Goal: Complete application form: Complete application form

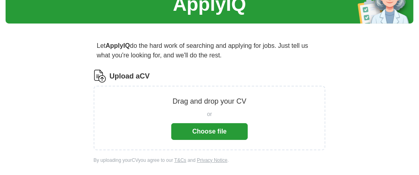
scroll to position [39, 0]
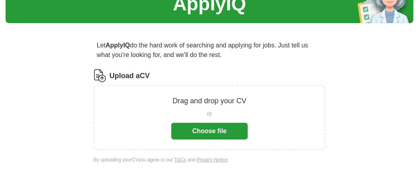
click at [200, 125] on button "Choose file" at bounding box center [209, 131] width 76 height 17
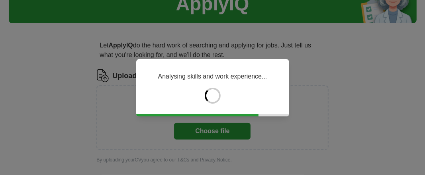
type input "******"
type input "**********"
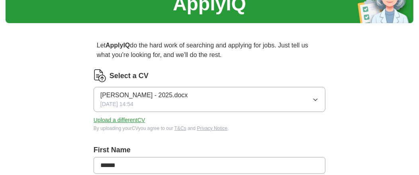
click at [179, 97] on span "[PERSON_NAME] - 2025.docx" at bounding box center [144, 95] width 88 height 10
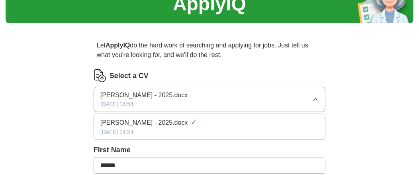
click at [179, 118] on span "[PERSON_NAME] - 2025.docx" at bounding box center [144, 123] width 88 height 10
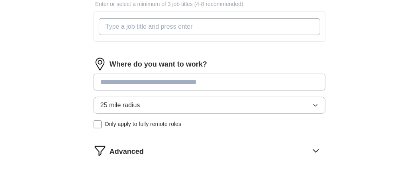
scroll to position [199, 0]
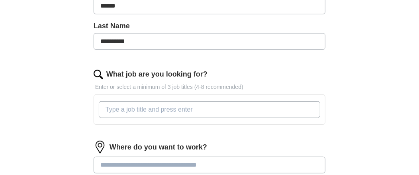
click at [130, 106] on input "What job are you looking for?" at bounding box center [209, 109] width 221 height 17
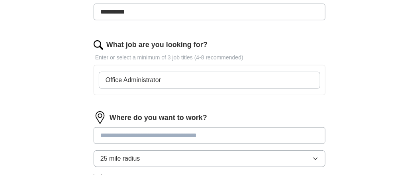
scroll to position [239, 0]
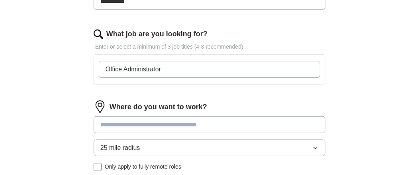
type input "Office Administrator"
click at [131, 120] on div "Where do you want to work? 25 mile radius Only apply to fully remote roles" at bounding box center [210, 138] width 232 height 77
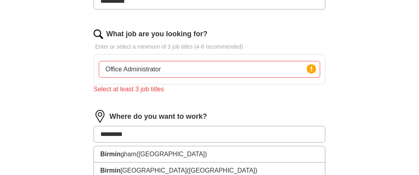
type input "**********"
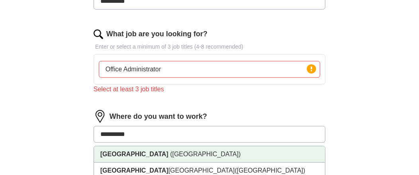
click at [170, 152] on span "([GEOGRAPHIC_DATA])" at bounding box center [205, 154] width 70 height 7
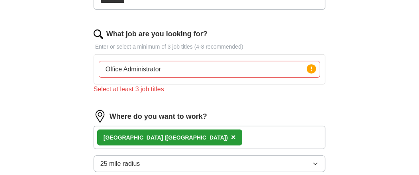
scroll to position [279, 0]
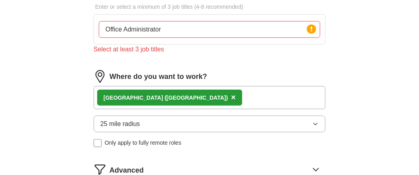
click at [310, 123] on button "25 mile radius" at bounding box center [210, 123] width 232 height 17
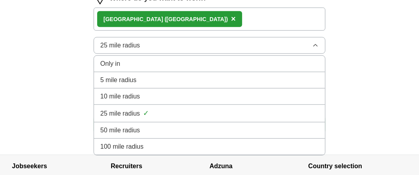
scroll to position [358, 0]
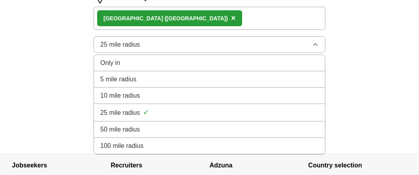
click at [158, 91] on div "10 mile radius" at bounding box center [209, 96] width 218 height 10
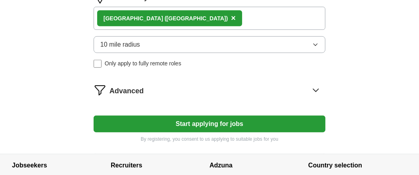
scroll to position [398, 0]
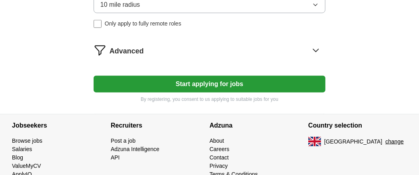
click at [226, 85] on button "Start applying for jobs" at bounding box center [210, 84] width 232 height 17
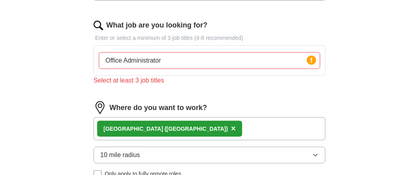
scroll to position [239, 0]
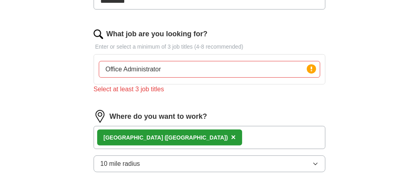
click at [168, 61] on input "Office Administrator" at bounding box center [209, 69] width 221 height 17
type input "Office Administrator, Operations Administrator, Office Assistant"
click at [154, 89] on div "Select at least 3 job titles" at bounding box center [210, 89] width 232 height 10
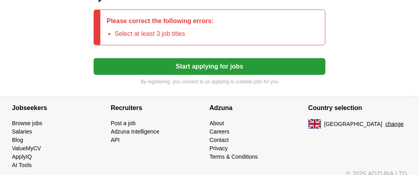
scroll to position [458, 0]
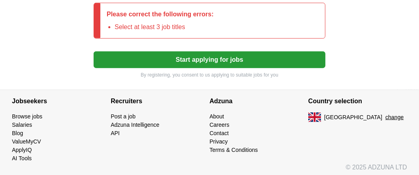
click at [202, 52] on button "Start applying for jobs" at bounding box center [210, 59] width 232 height 17
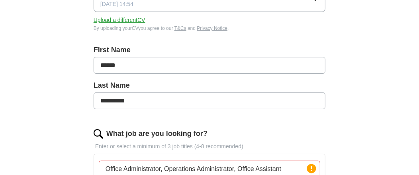
scroll to position [259, 0]
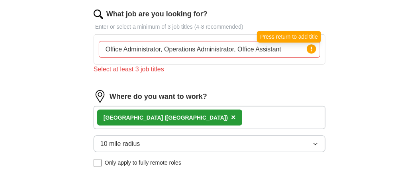
click at [311, 47] on icon at bounding box center [312, 49] width 2 height 5
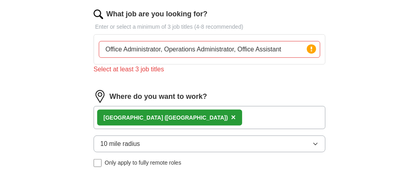
click at [288, 47] on input "Office Administrator, Operations Administrator, Office Assistant" at bounding box center [209, 49] width 221 height 17
drag, startPoint x: 288, startPoint y: 47, endPoint x: 104, endPoint y: 56, distance: 184.6
click at [104, 56] on div "Office Administrator, Operations Administrator, Office Assistant Press return t…" at bounding box center [209, 49] width 225 height 23
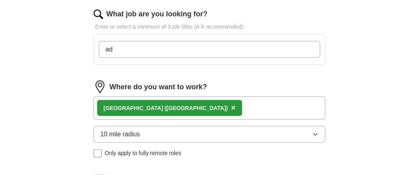
click at [144, 51] on input "ad" at bounding box center [209, 49] width 221 height 17
click at [141, 46] on input "ad" at bounding box center [209, 49] width 221 height 17
type input "Admin"
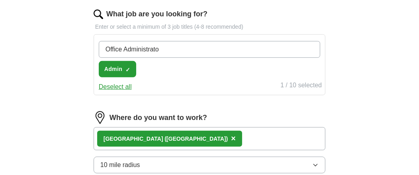
type input "Office Administrator"
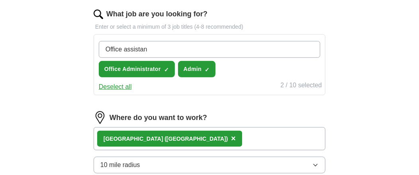
type input "Office assistant"
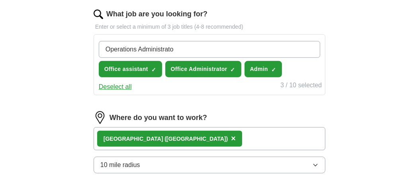
type input "Operations Administrator"
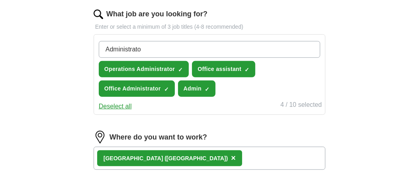
type input "Administrator"
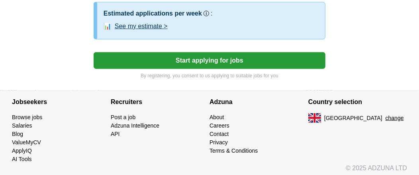
click at [203, 52] on button "Start applying for jobs" at bounding box center [210, 60] width 232 height 17
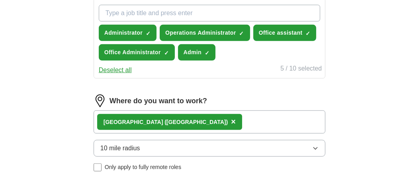
select select "**"
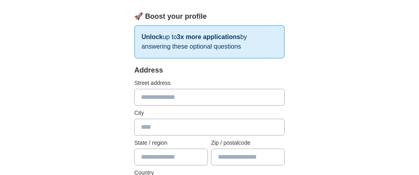
scroll to position [159, 0]
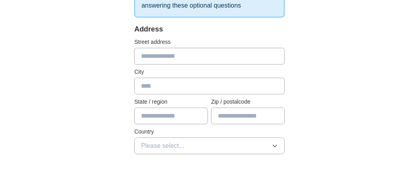
click at [174, 53] on input "text" at bounding box center [209, 56] width 151 height 17
type input "**********"
type input "*******"
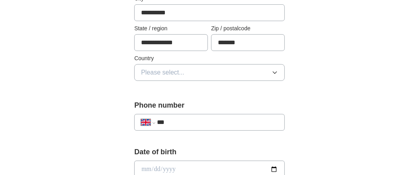
scroll to position [239, 0]
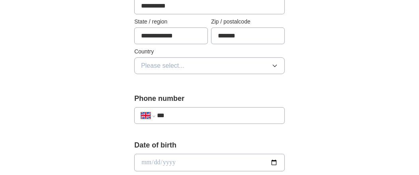
click at [207, 70] on button "Please select..." at bounding box center [209, 65] width 151 height 17
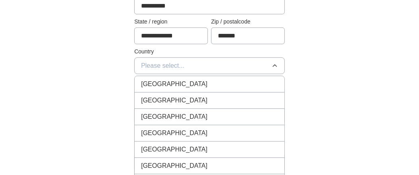
click at [179, 86] on span "[GEOGRAPHIC_DATA]" at bounding box center [174, 84] width 66 height 10
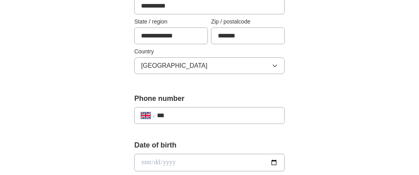
scroll to position [279, 0]
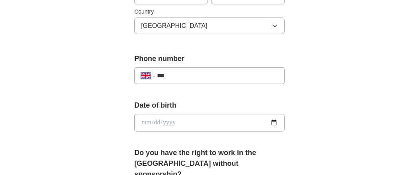
click at [193, 71] on input "***" at bounding box center [217, 76] width 121 height 10
type input "**********"
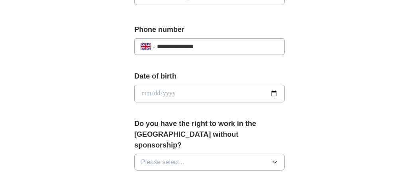
scroll to position [318, 0]
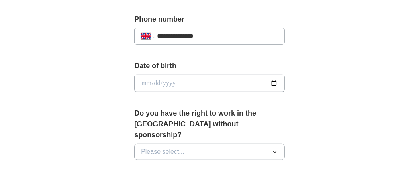
drag, startPoint x: 280, startPoint y: 78, endPoint x: 276, endPoint y: 78, distance: 4.1
click at [280, 78] on input "date" at bounding box center [209, 83] width 151 height 18
click at [272, 80] on input "date" at bounding box center [209, 83] width 151 height 18
type input "**********"
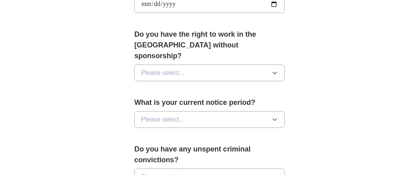
scroll to position [398, 0]
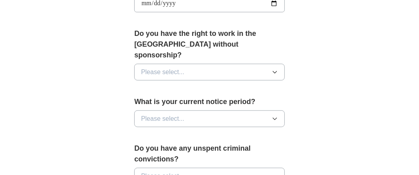
click at [266, 64] on button "Please select..." at bounding box center [209, 72] width 151 height 17
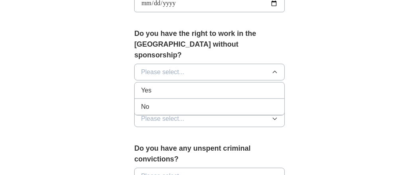
click at [167, 86] on div "Yes" at bounding box center [209, 91] width 137 height 10
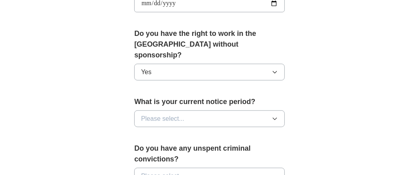
scroll to position [438, 0]
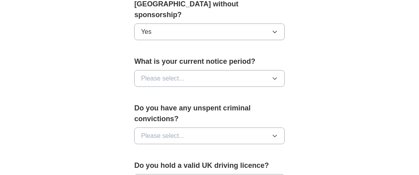
click at [216, 70] on button "Please select..." at bounding box center [209, 78] width 151 height 17
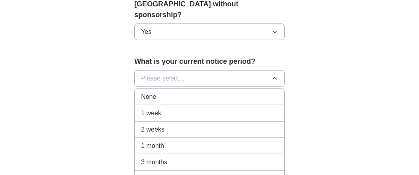
click at [154, 141] on span "1 month" at bounding box center [152, 146] width 23 height 10
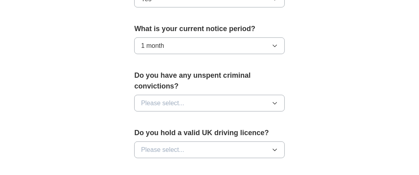
scroll to position [518, 0]
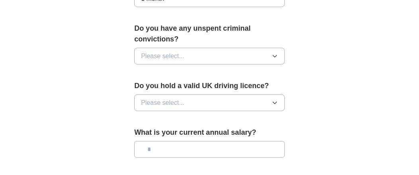
click at [236, 48] on button "Please select..." at bounding box center [209, 56] width 151 height 17
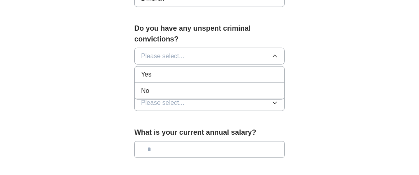
click at [156, 86] on div "No" at bounding box center [209, 91] width 137 height 10
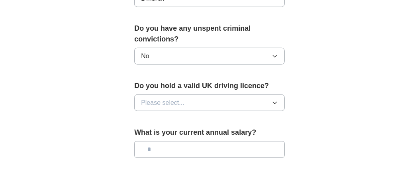
click at [173, 98] on span "Please select..." at bounding box center [162, 103] width 43 height 10
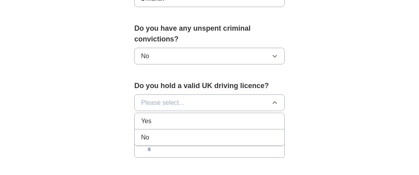
click at [153, 116] on div "Yes" at bounding box center [209, 121] width 137 height 10
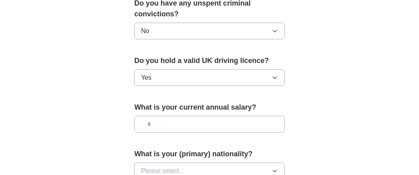
scroll to position [557, 0]
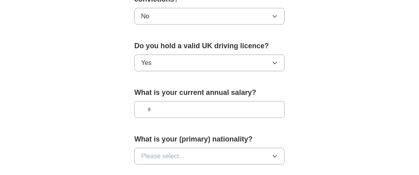
click at [166, 101] on input "text" at bounding box center [209, 109] width 151 height 17
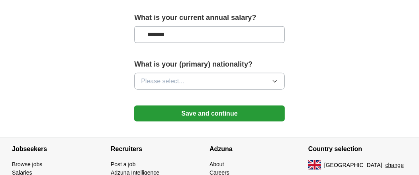
scroll to position [637, 0]
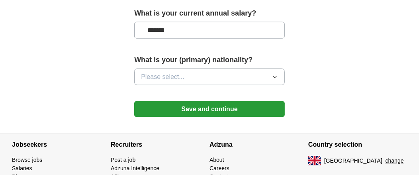
type input "*******"
click at [213, 68] on button "Please select..." at bounding box center [209, 76] width 151 height 17
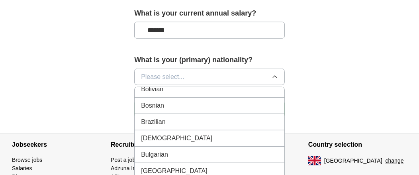
scroll to position [438, 0]
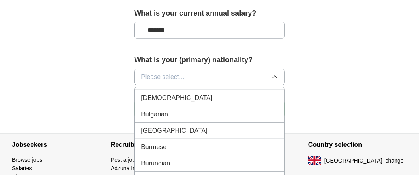
click at [164, 109] on span "Bulgarian" at bounding box center [154, 114] width 27 height 10
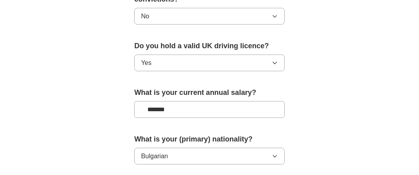
scroll to position [668, 0]
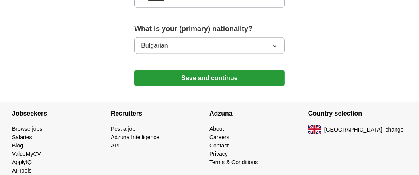
click at [210, 70] on button "Save and continue" at bounding box center [209, 78] width 151 height 16
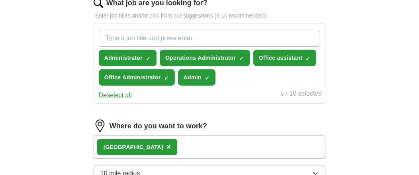
scroll to position [239, 0]
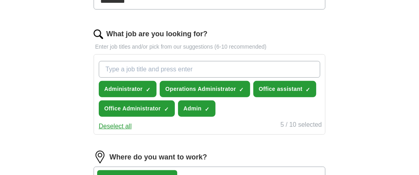
click at [171, 68] on input "What job are you looking for?" at bounding box center [209, 69] width 221 height 17
type input "Part time"
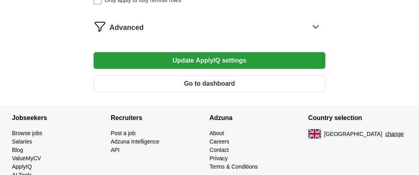
scroll to position [478, 0]
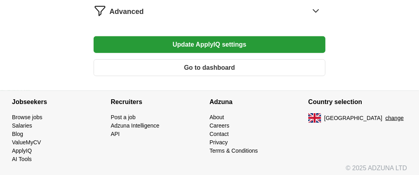
click at [206, 38] on button "Update ApplyIQ settings" at bounding box center [210, 44] width 232 height 17
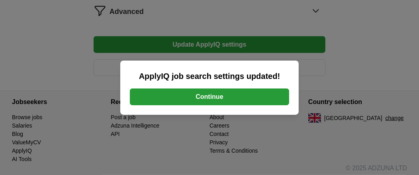
click at [191, 96] on button "Continue" at bounding box center [209, 96] width 159 height 17
